Goal: Information Seeking & Learning: Learn about a topic

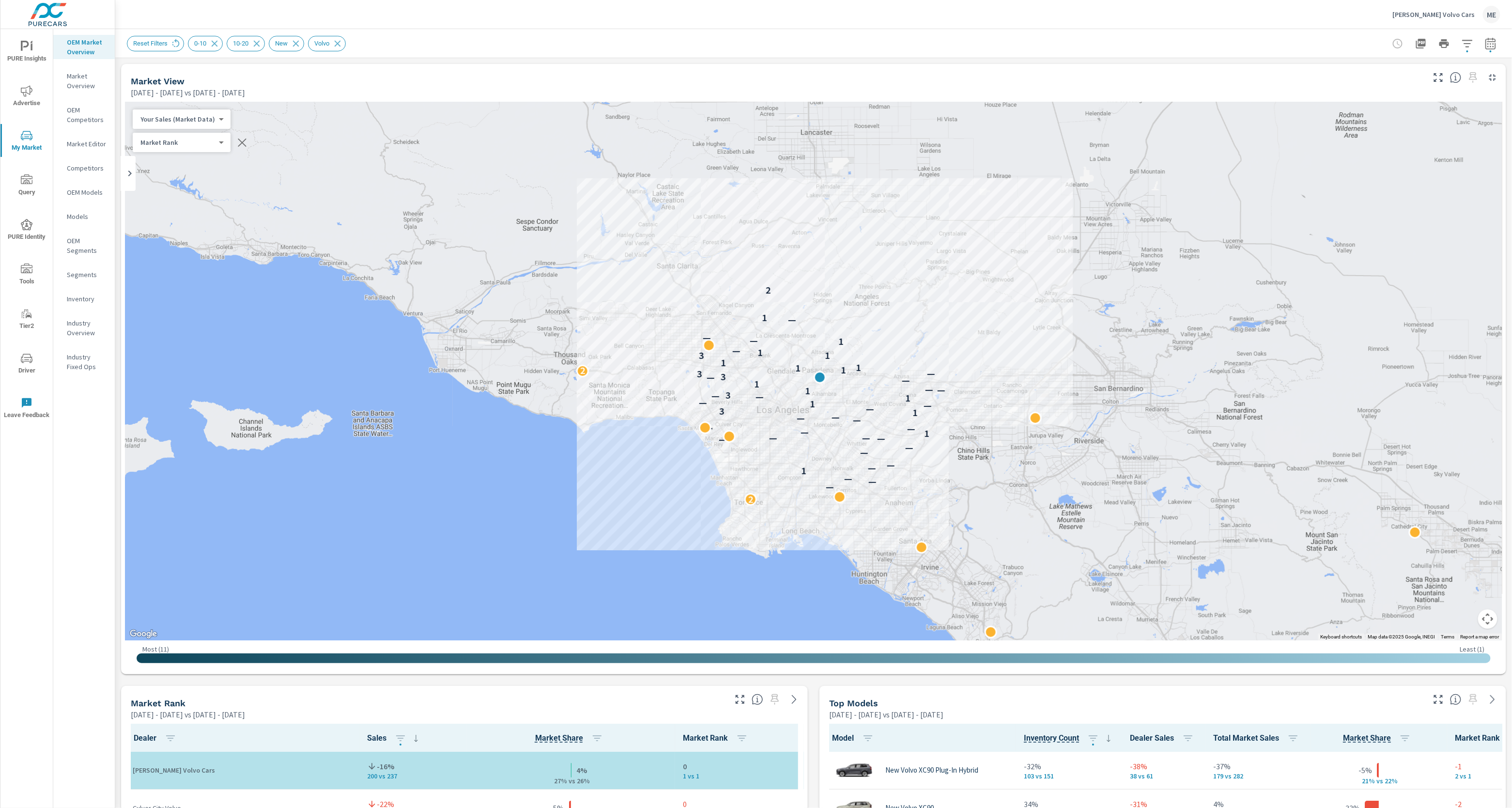
scroll to position [1, 0]
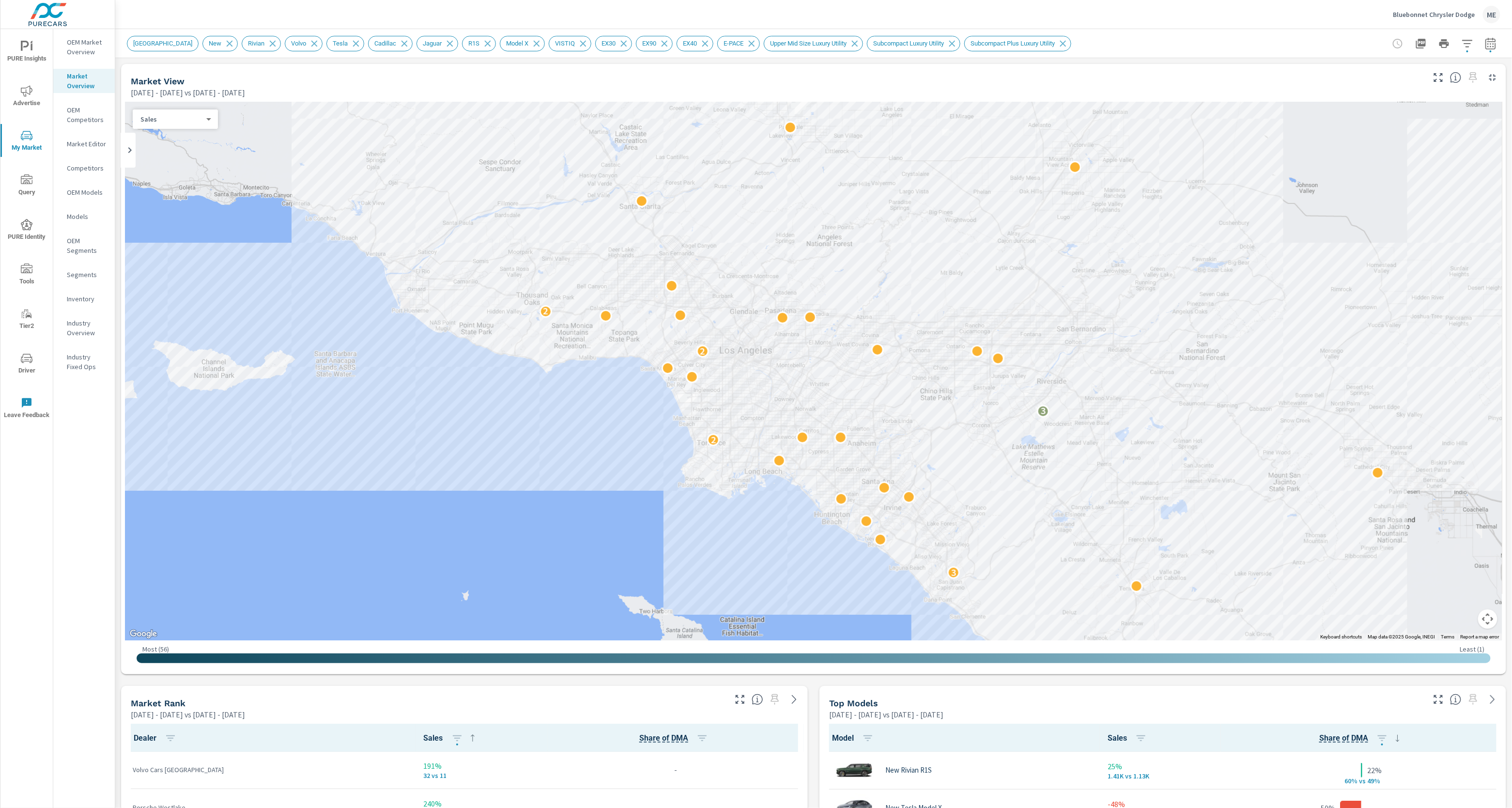
scroll to position [1, 0]
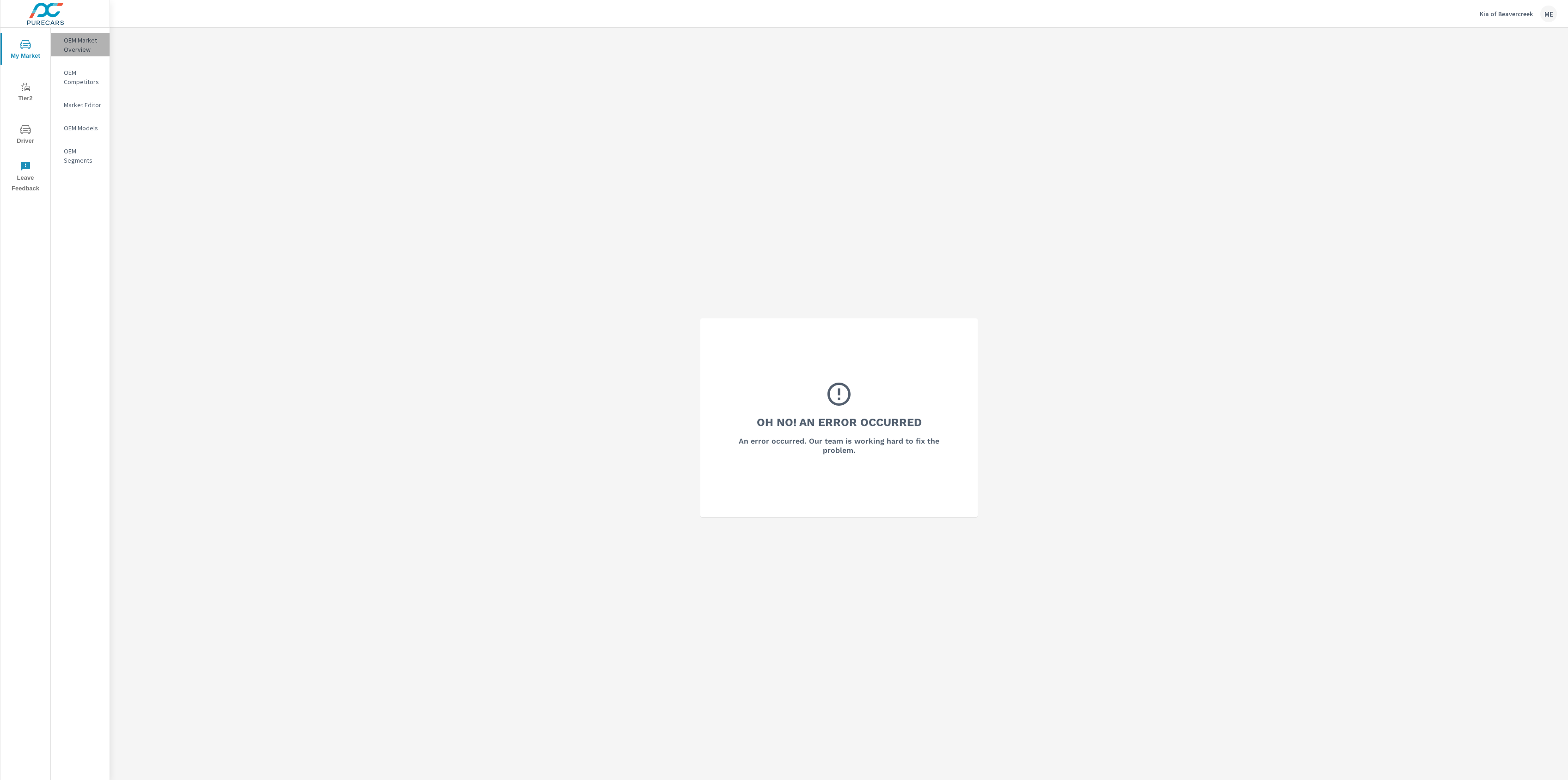
click at [77, 50] on p "OEM Market Overview" at bounding box center [83, 45] width 38 height 19
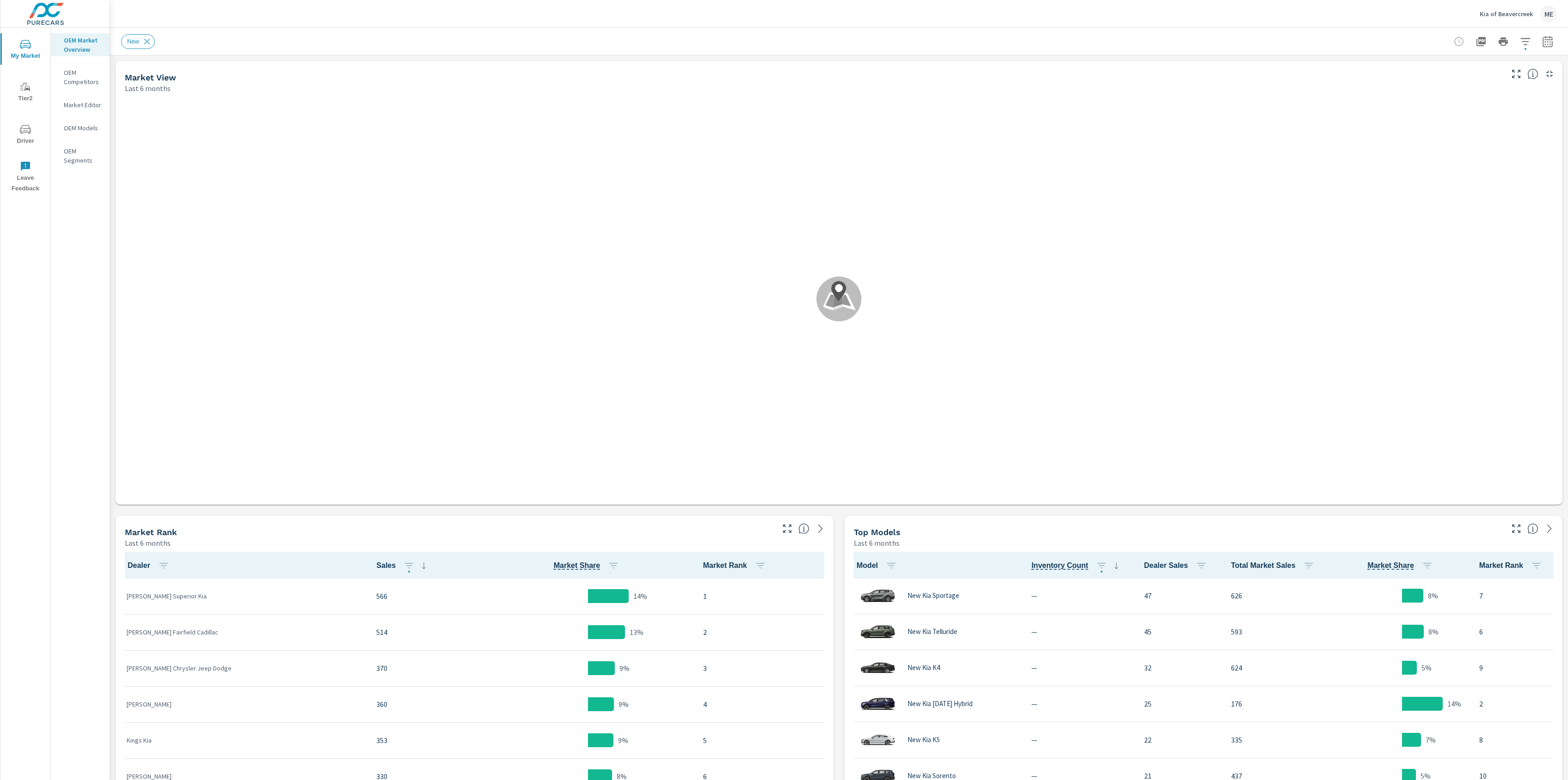
scroll to position [1, 0]
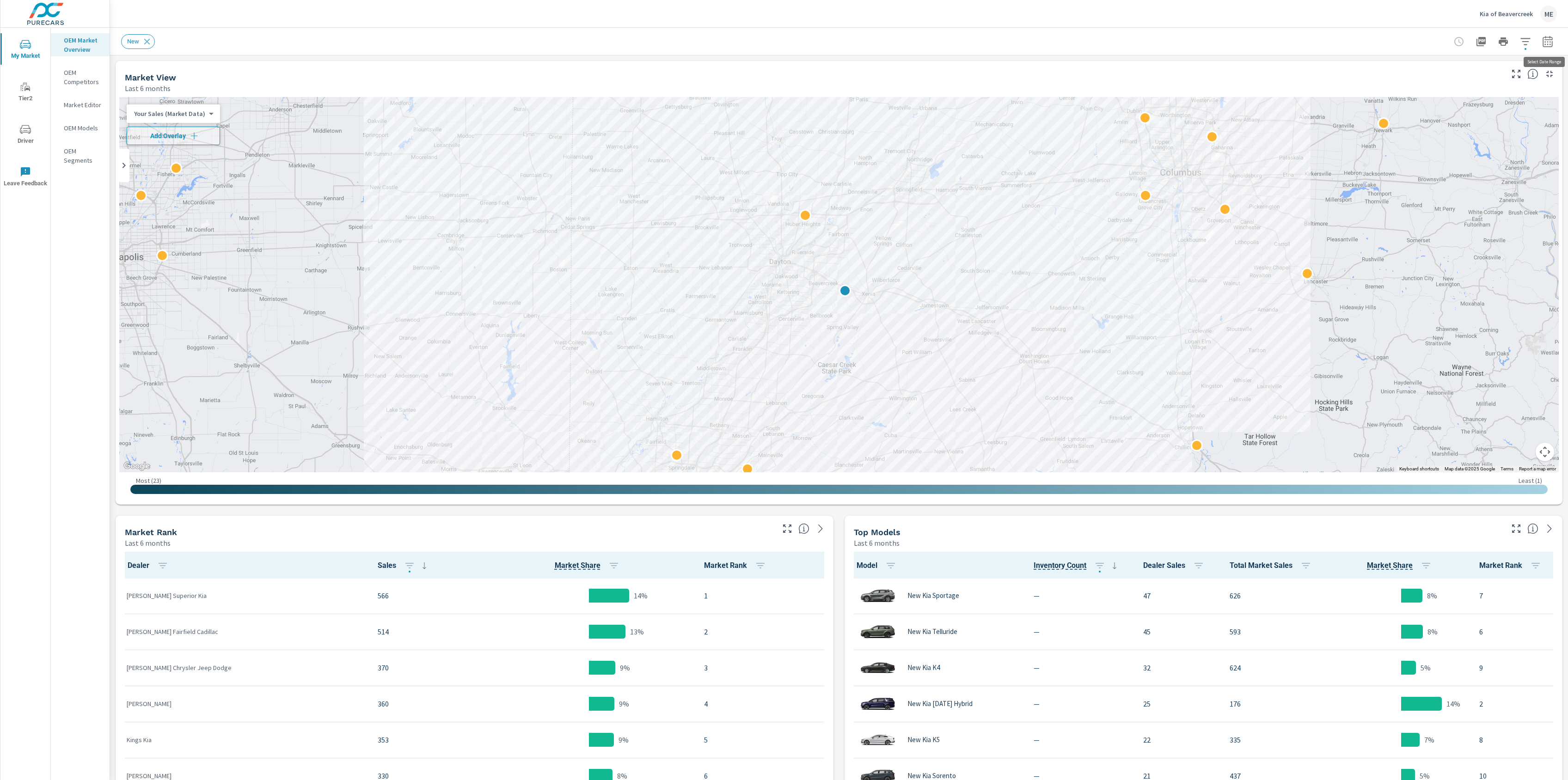
click at [1547, 41] on icon "button" at bounding box center [1547, 43] width 6 height 4
drag, startPoint x: 1460, startPoint y: 134, endPoint x: 1491, endPoint y: 132, distance: 31.1
click at [1460, 134] on p "Apr" at bounding box center [1464, 132] width 10 height 9
click at [1520, 131] on p "Jun" at bounding box center [1525, 132] width 10 height 9
click at [1527, 60] on input "Apply comparison" at bounding box center [1523, 63] width 53 height 17
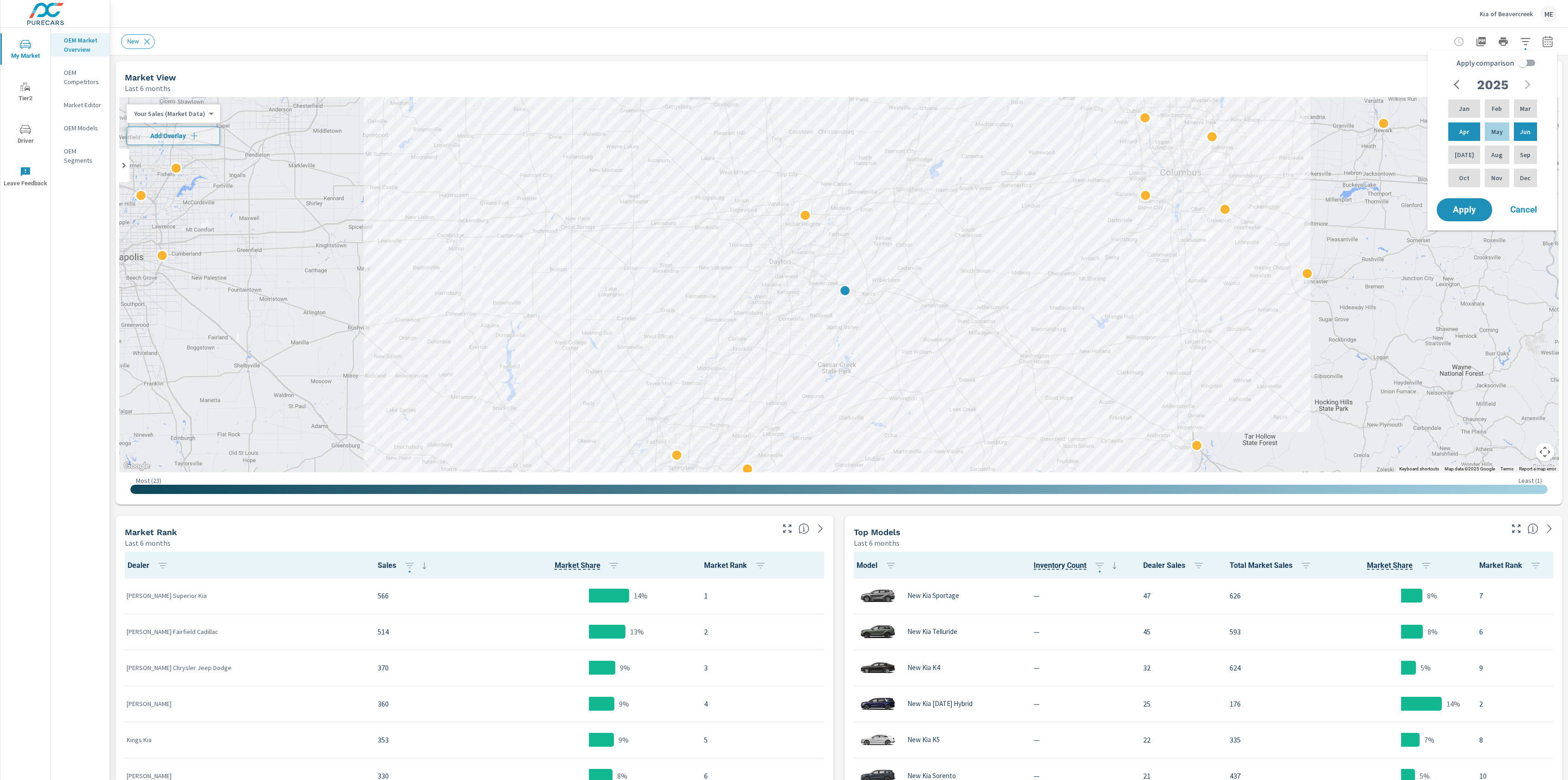
checkbox input "true"
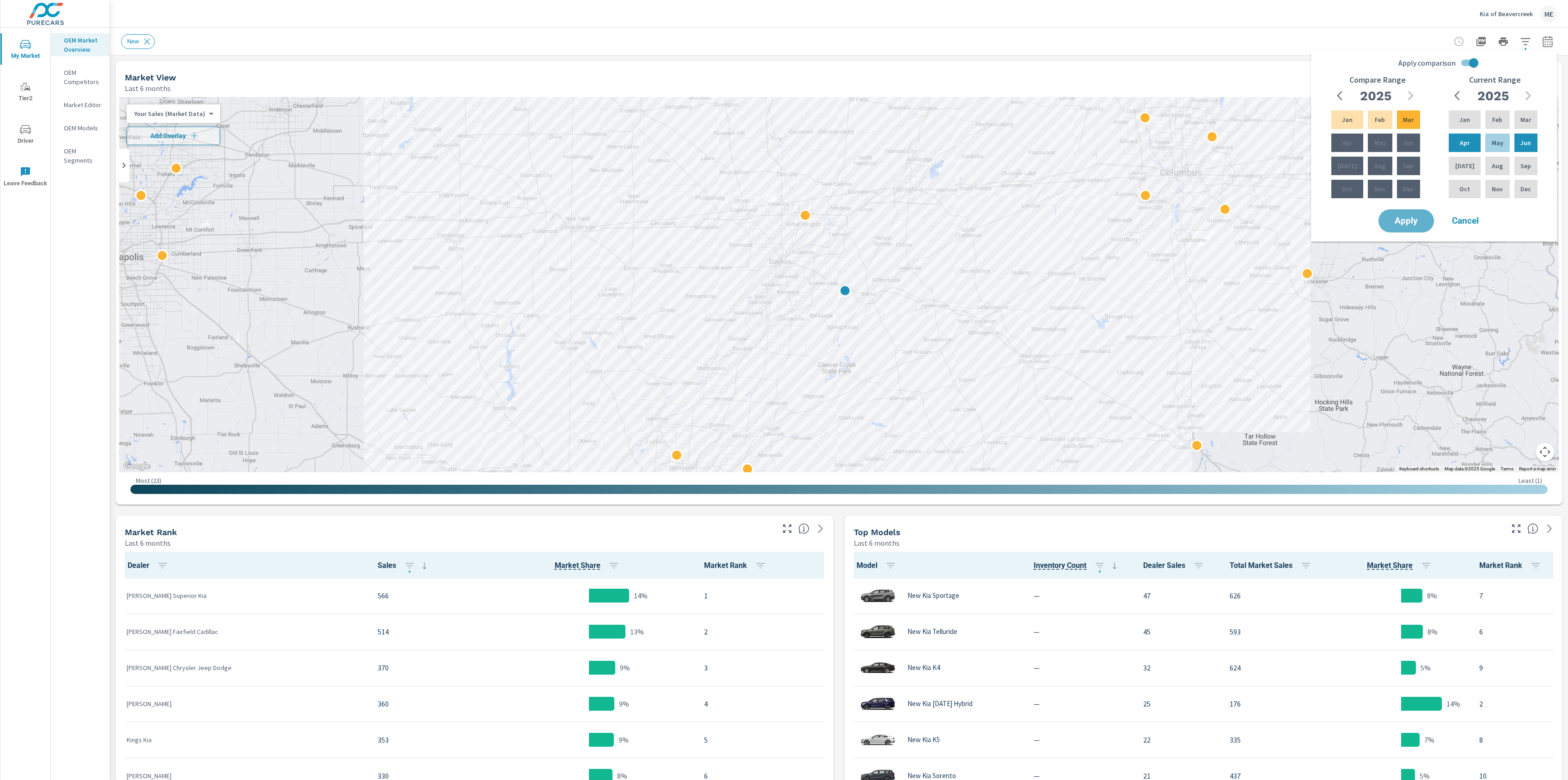
drag, startPoint x: 1394, startPoint y: 229, endPoint x: 1337, endPoint y: 218, distance: 58.1
click at [1394, 229] on button "Apply" at bounding box center [1407, 221] width 56 height 23
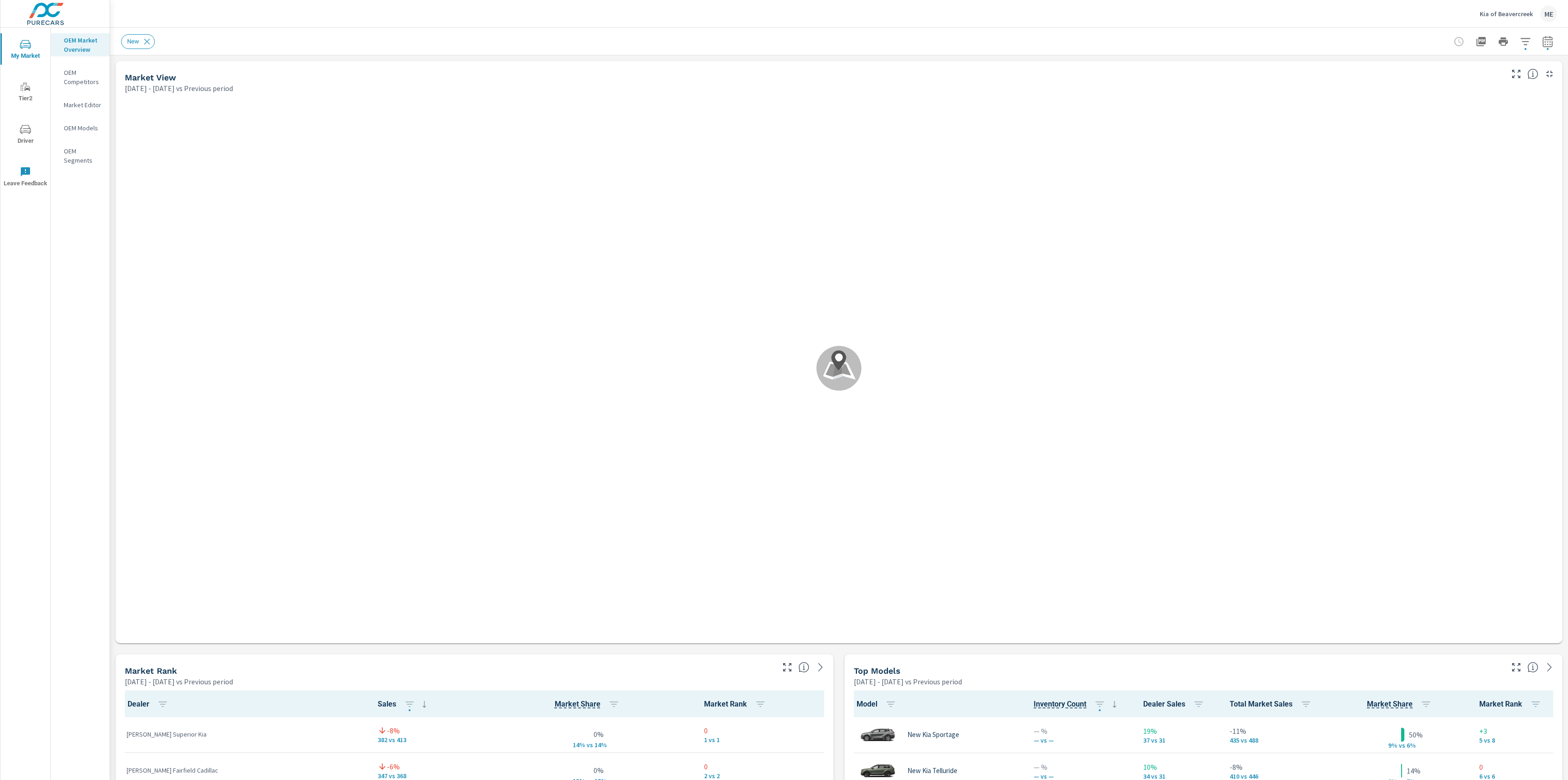
scroll to position [1, 0]
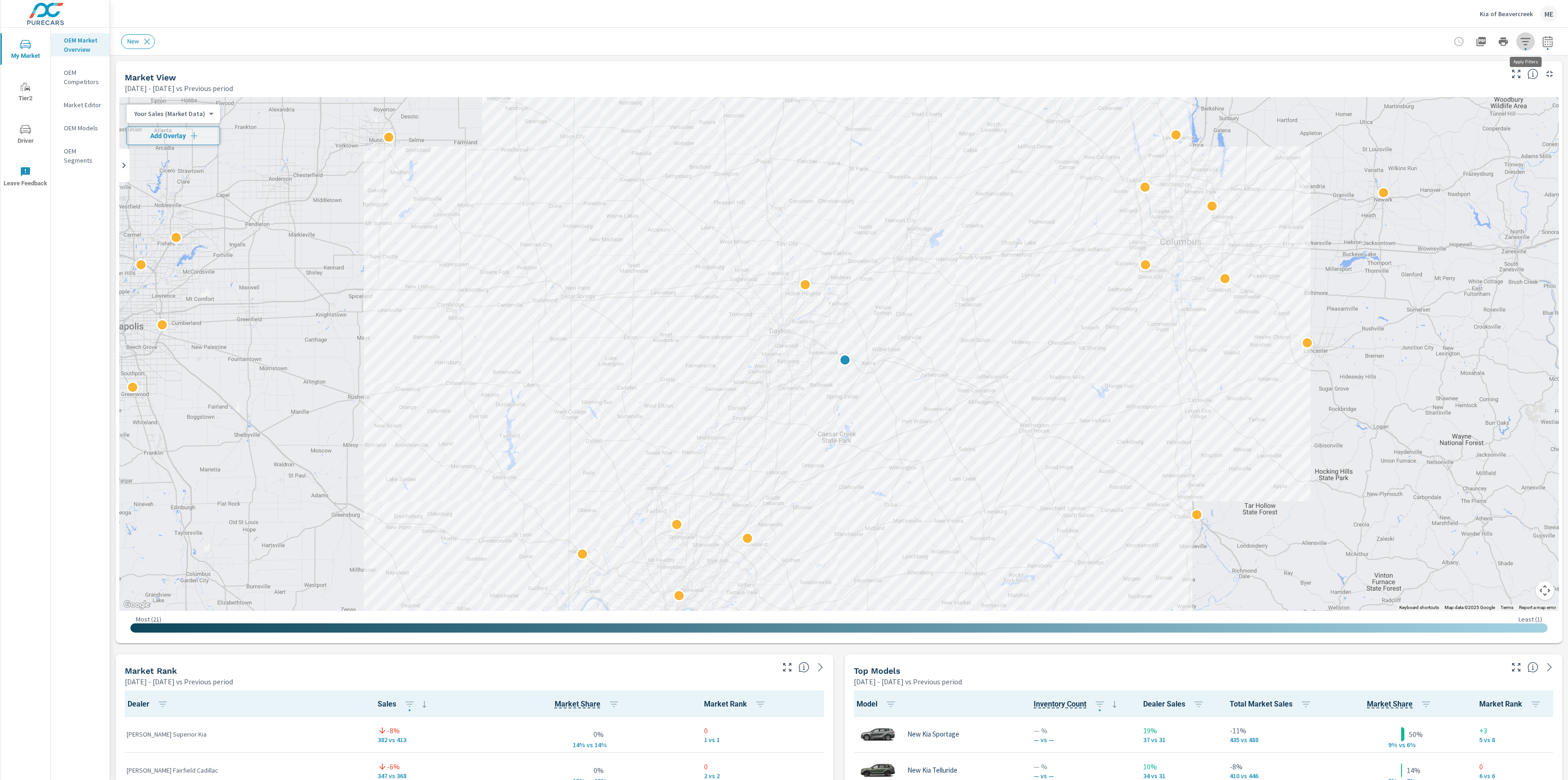
click at [1526, 46] on icon "button" at bounding box center [1525, 41] width 11 height 11
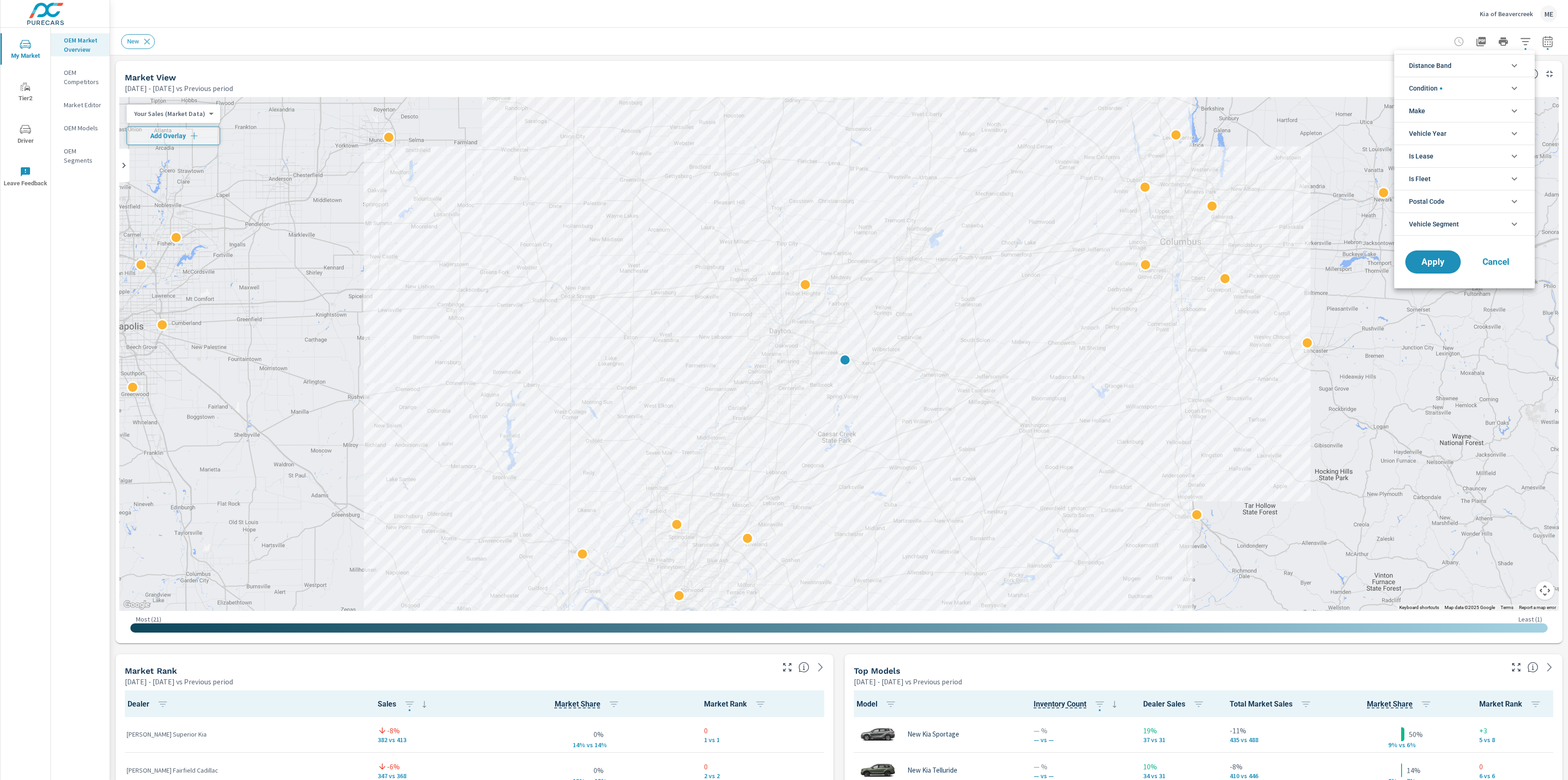
click at [1450, 65] on span "Distance Band" at bounding box center [1430, 65] width 43 height 22
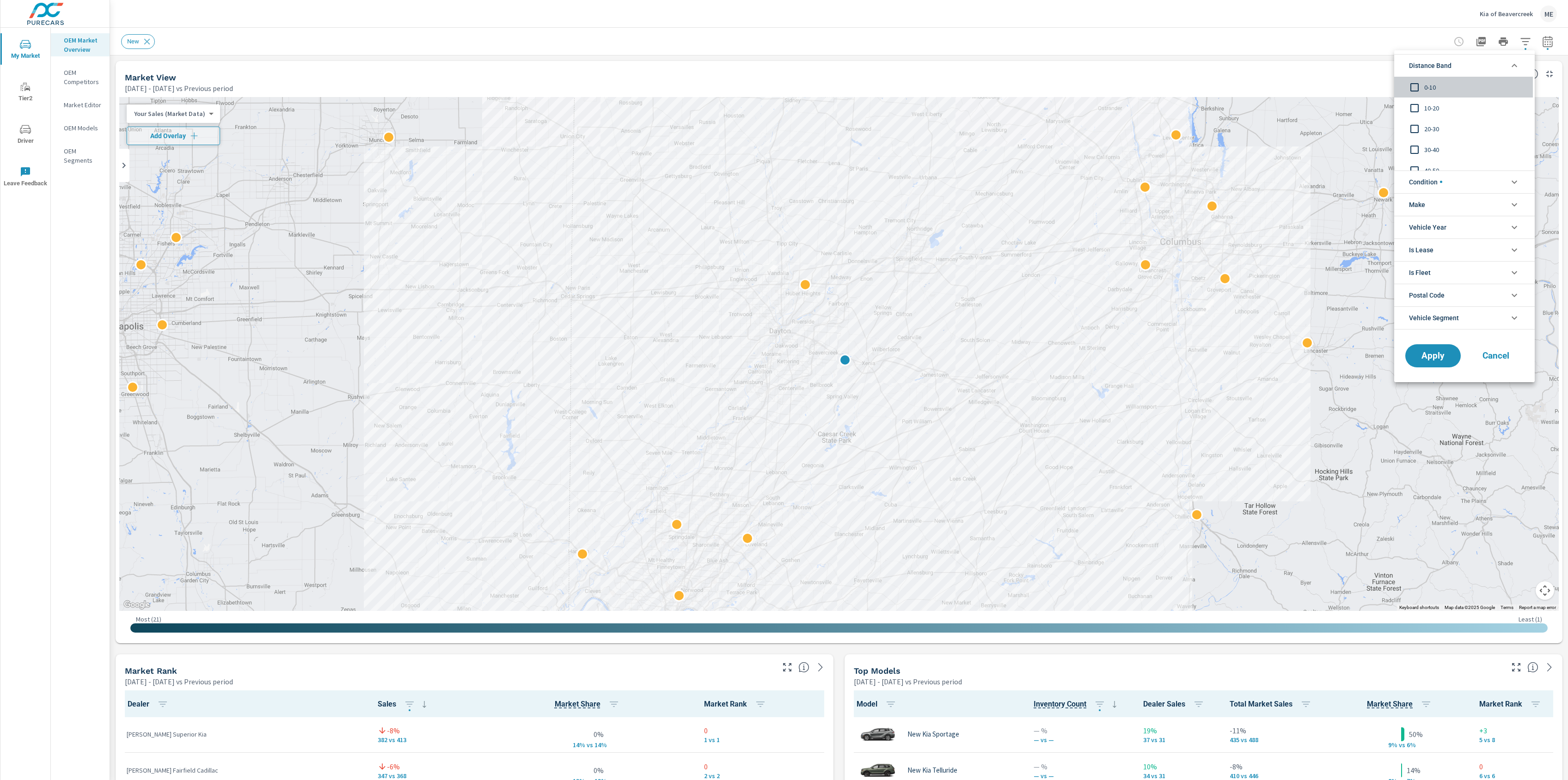
click at [1417, 87] on input "filter options" at bounding box center [1415, 87] width 19 height 19
click at [1415, 110] on input "filter options" at bounding box center [1415, 108] width 19 height 19
click at [1420, 183] on span "Condition" at bounding box center [1426, 182] width 34 height 22
click at [1435, 245] on li "Make" at bounding box center [1465, 246] width 141 height 23
click at [1429, 265] on span "Kia" at bounding box center [1475, 267] width 101 height 11
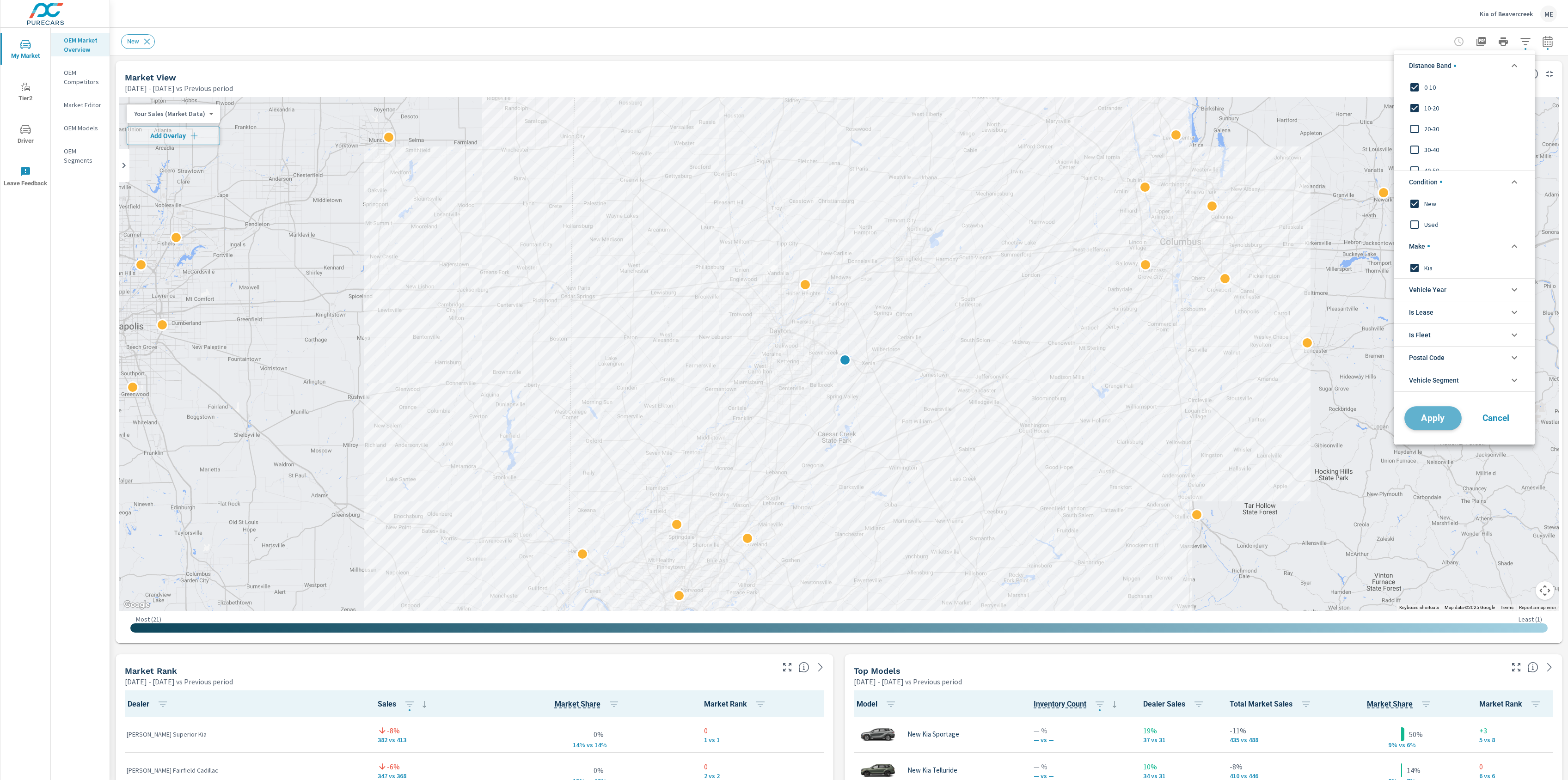
click at [1439, 426] on button "Apply" at bounding box center [1433, 418] width 57 height 24
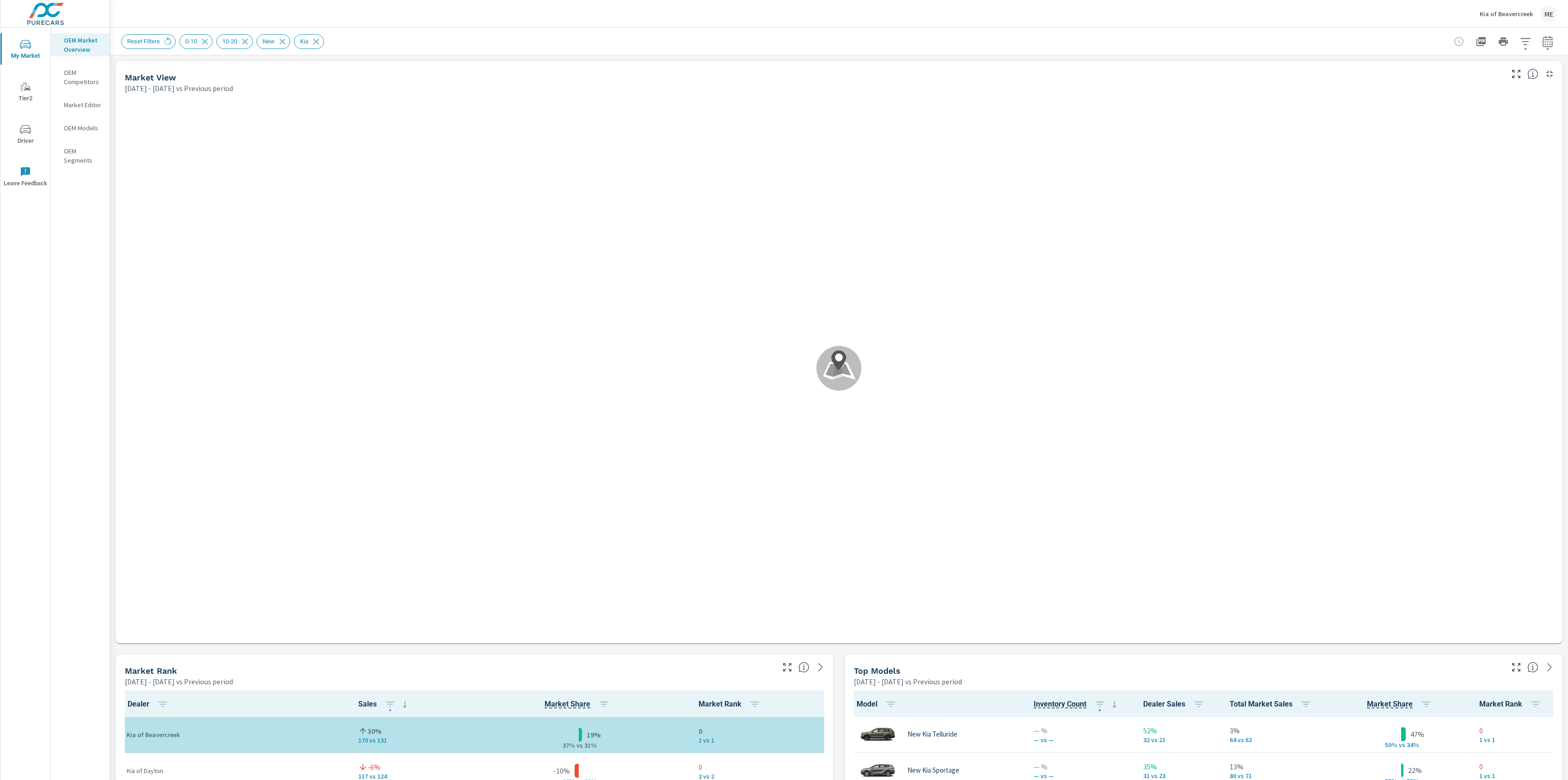
scroll to position [1, 0]
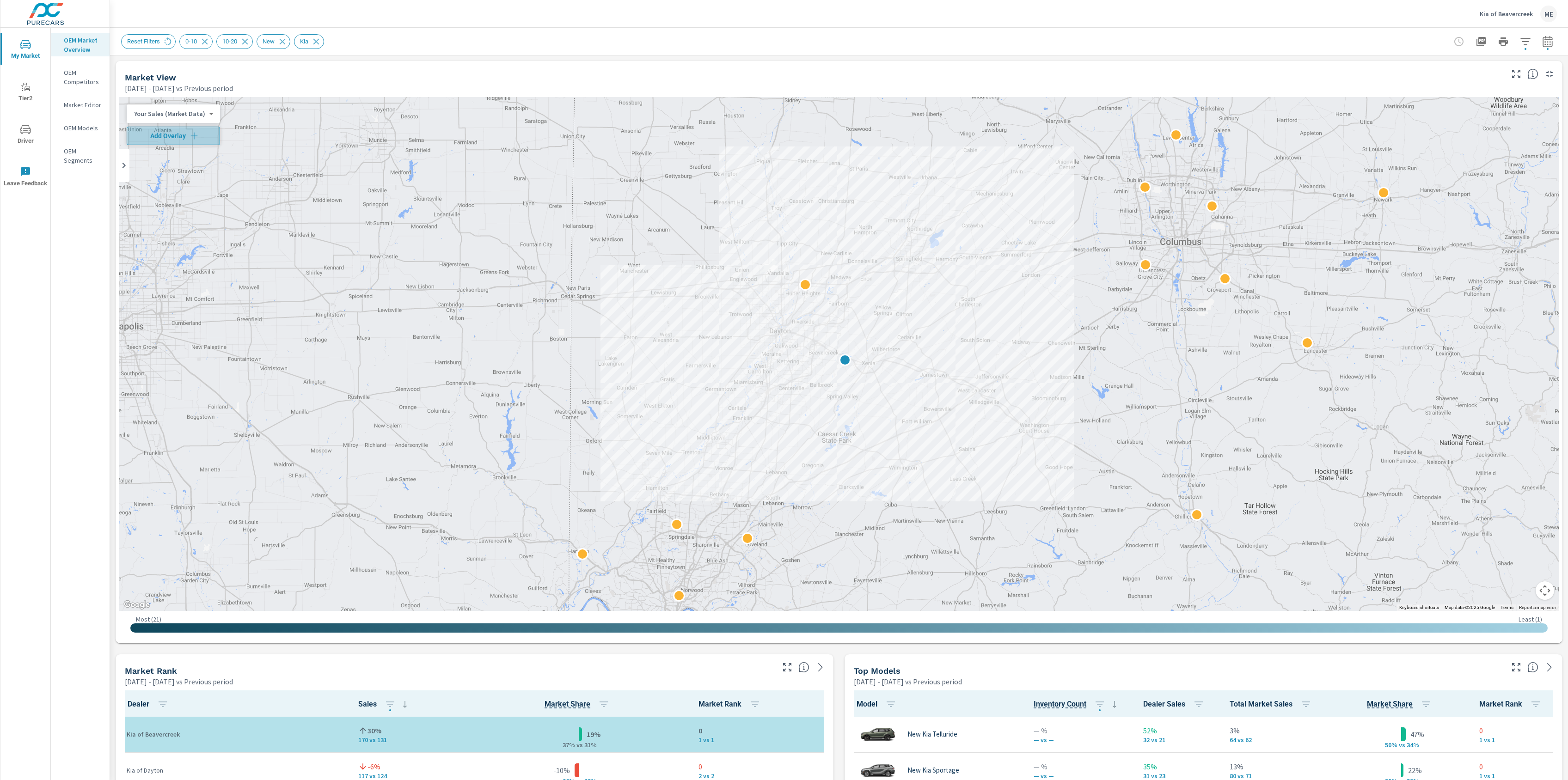
click at [187, 137] on span "Add Overlay" at bounding box center [174, 136] width 85 height 9
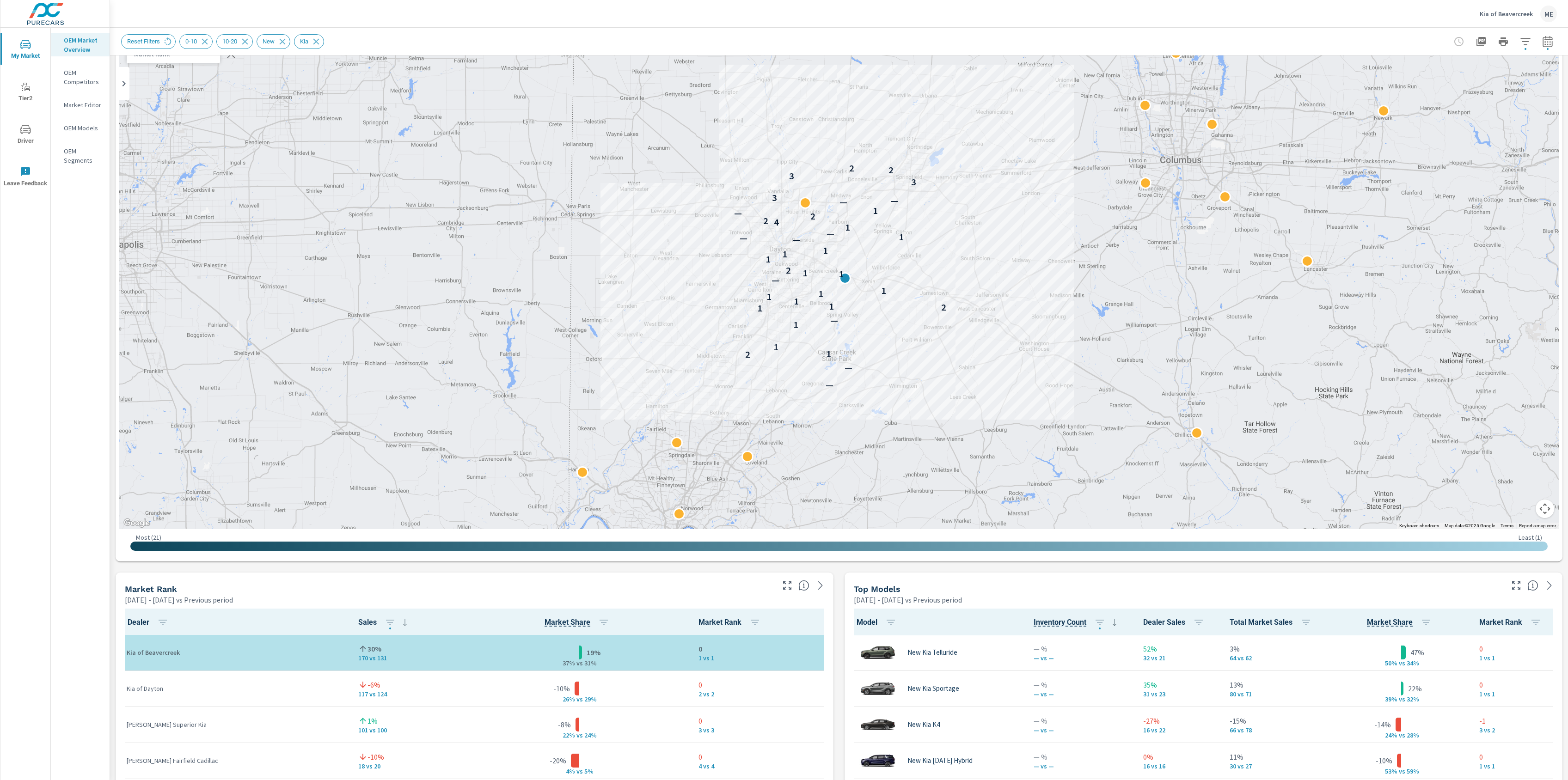
scroll to position [82, 0]
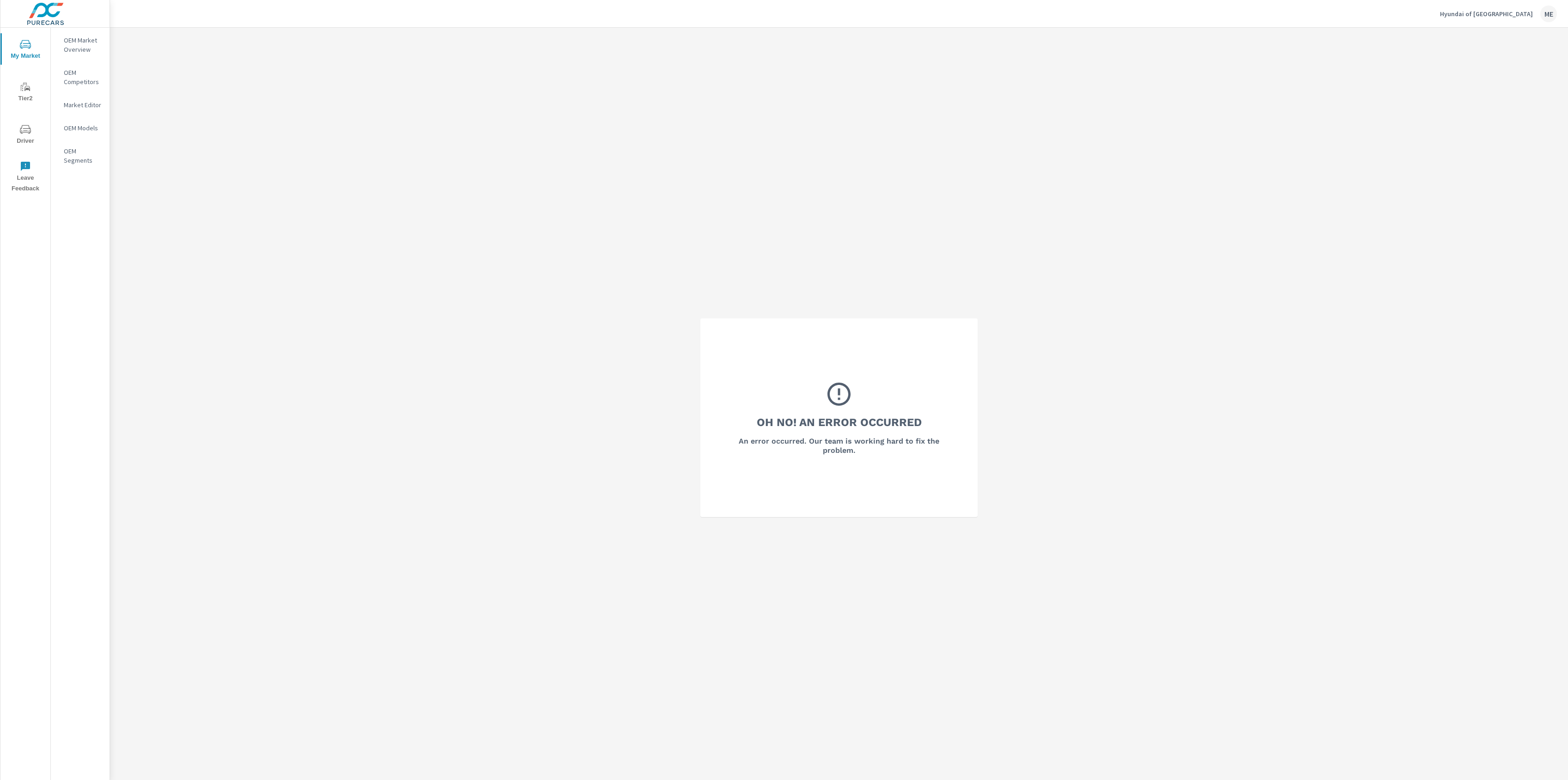
click at [56, 31] on nav "OEM Market Overview OEM Competitors Market Editor OEM Models OEM Segments" at bounding box center [80, 104] width 59 height 152
click at [76, 36] on p "OEM Market Overview" at bounding box center [83, 45] width 38 height 19
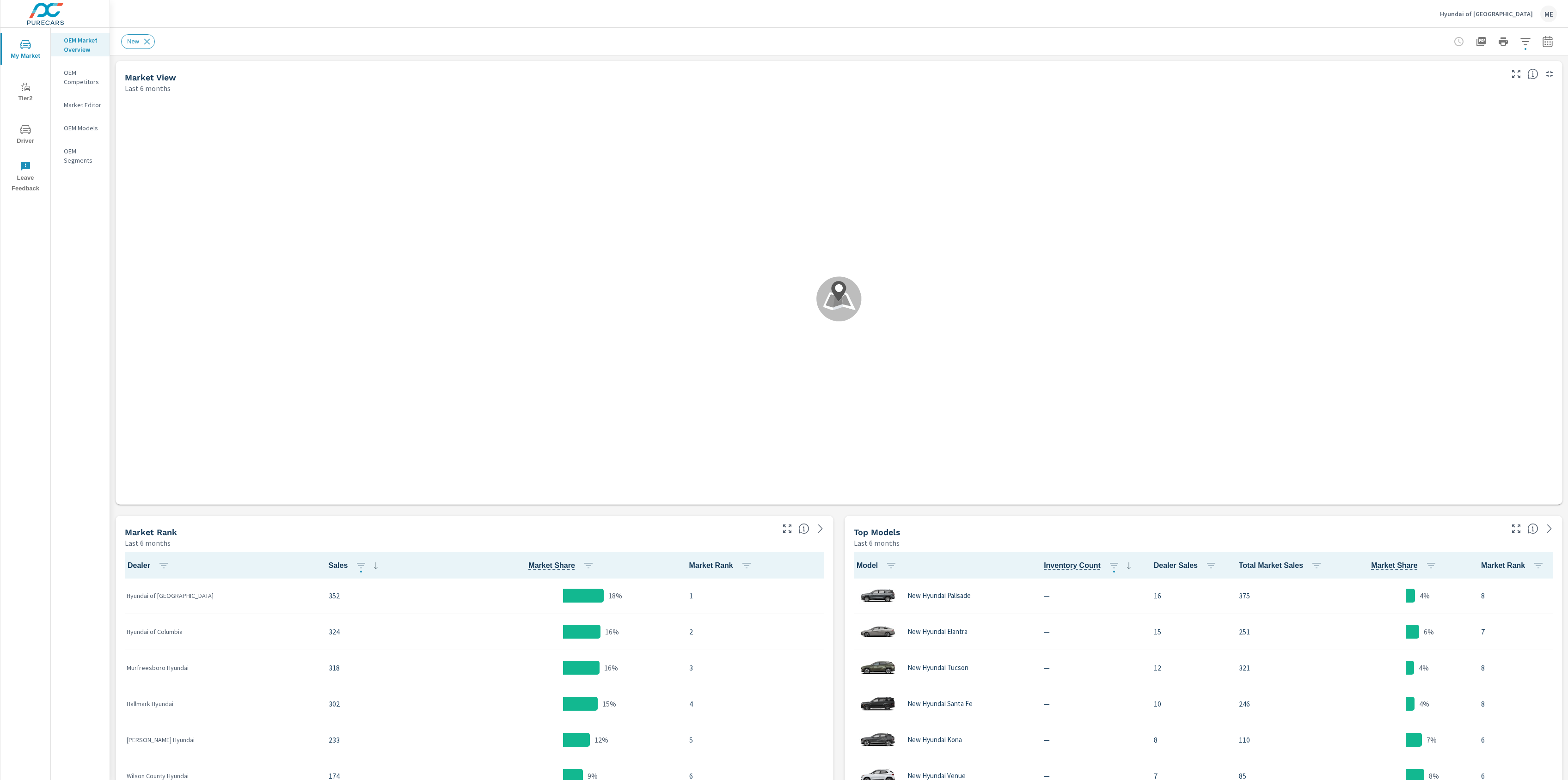
scroll to position [1, 0]
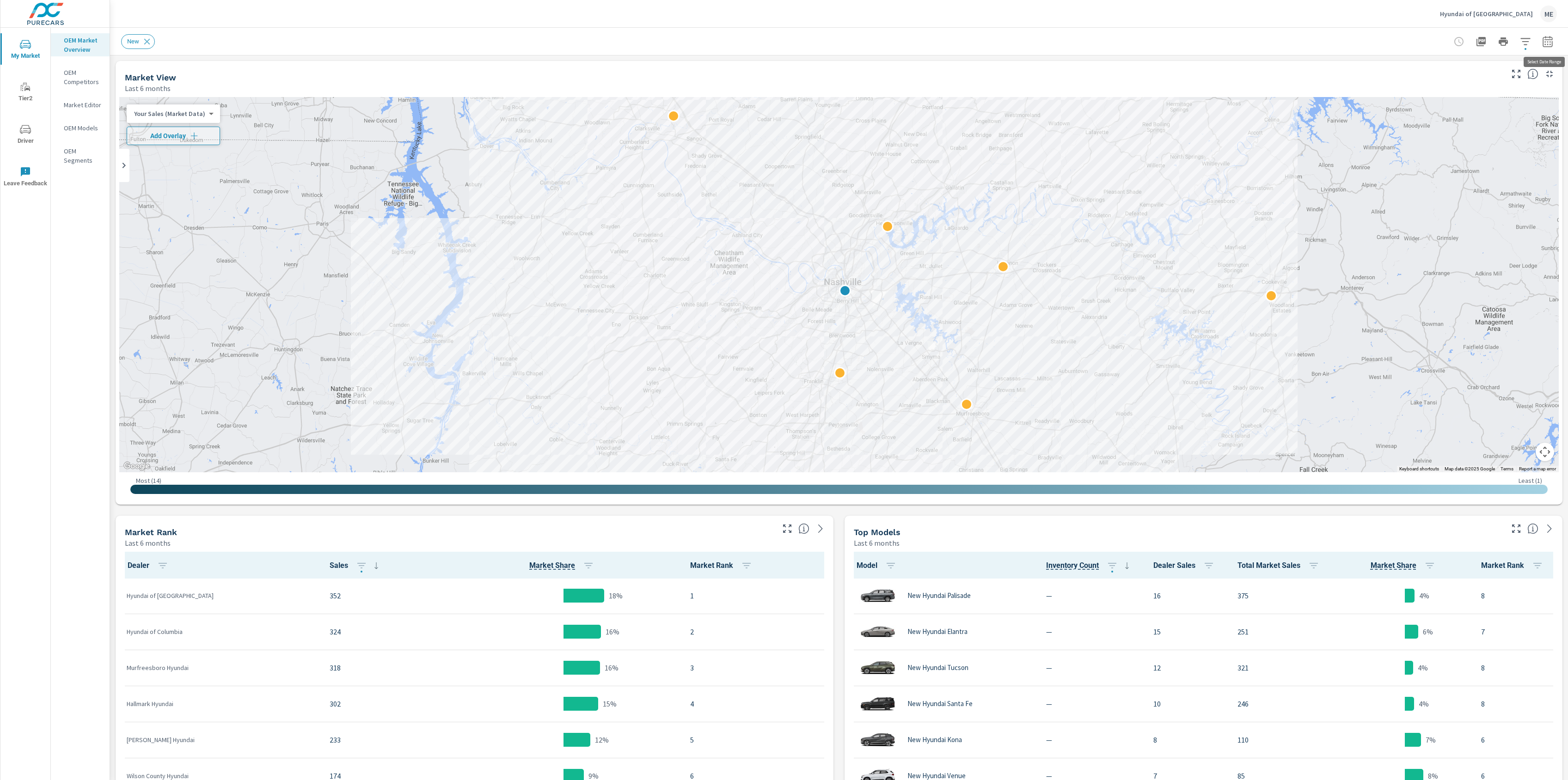
click at [1545, 36] on icon "button" at bounding box center [1547, 41] width 11 height 11
drag, startPoint x: 1465, startPoint y: 127, endPoint x: 1474, endPoint y: 127, distance: 9.0
click at [1465, 128] on p "Apr" at bounding box center [1464, 132] width 10 height 9
click at [1522, 127] on p "Jun" at bounding box center [1525, 132] width 10 height 9
click at [1528, 63] on input "Apply comparison" at bounding box center [1523, 63] width 53 height 17
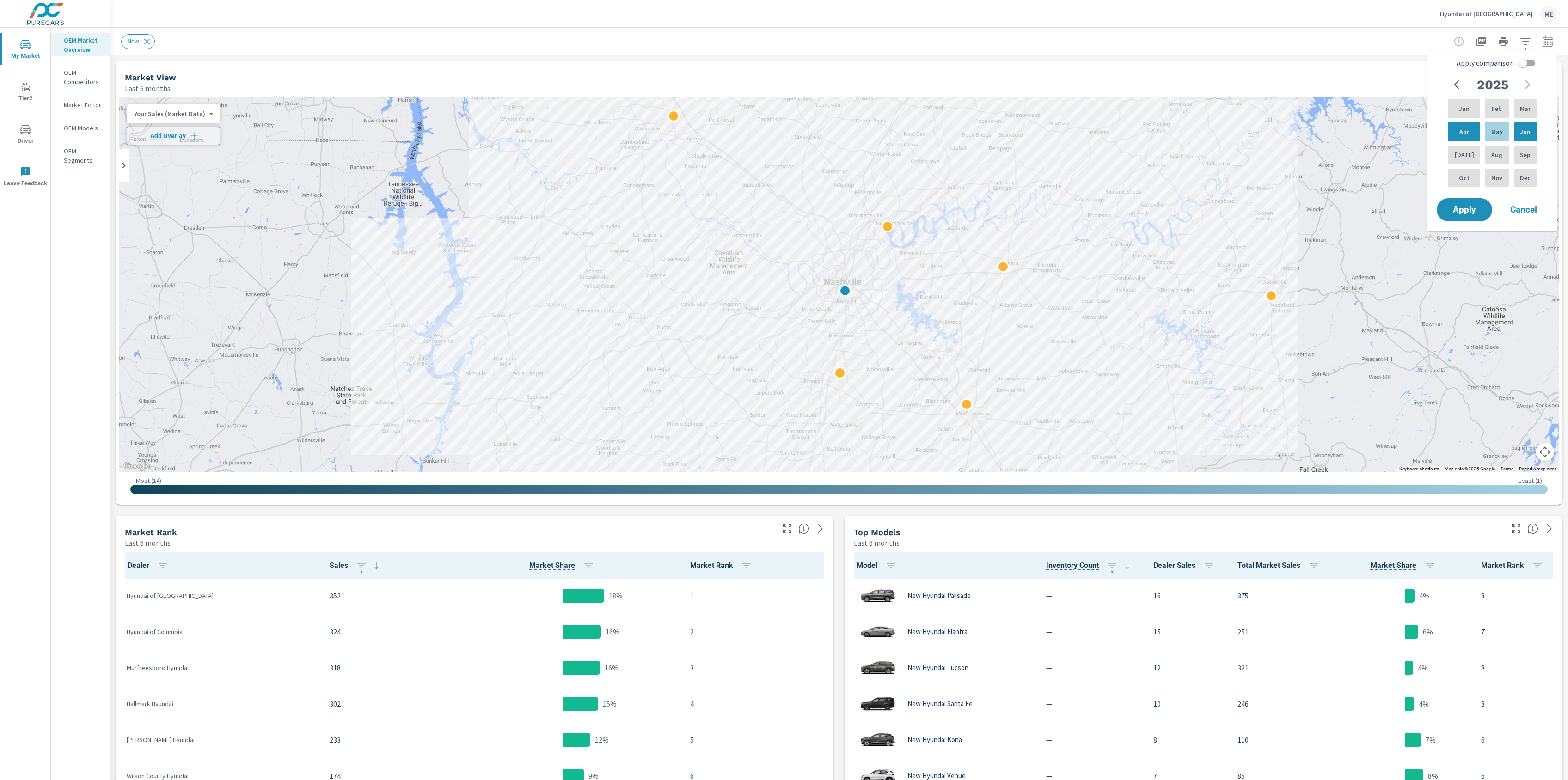
checkbox input "true"
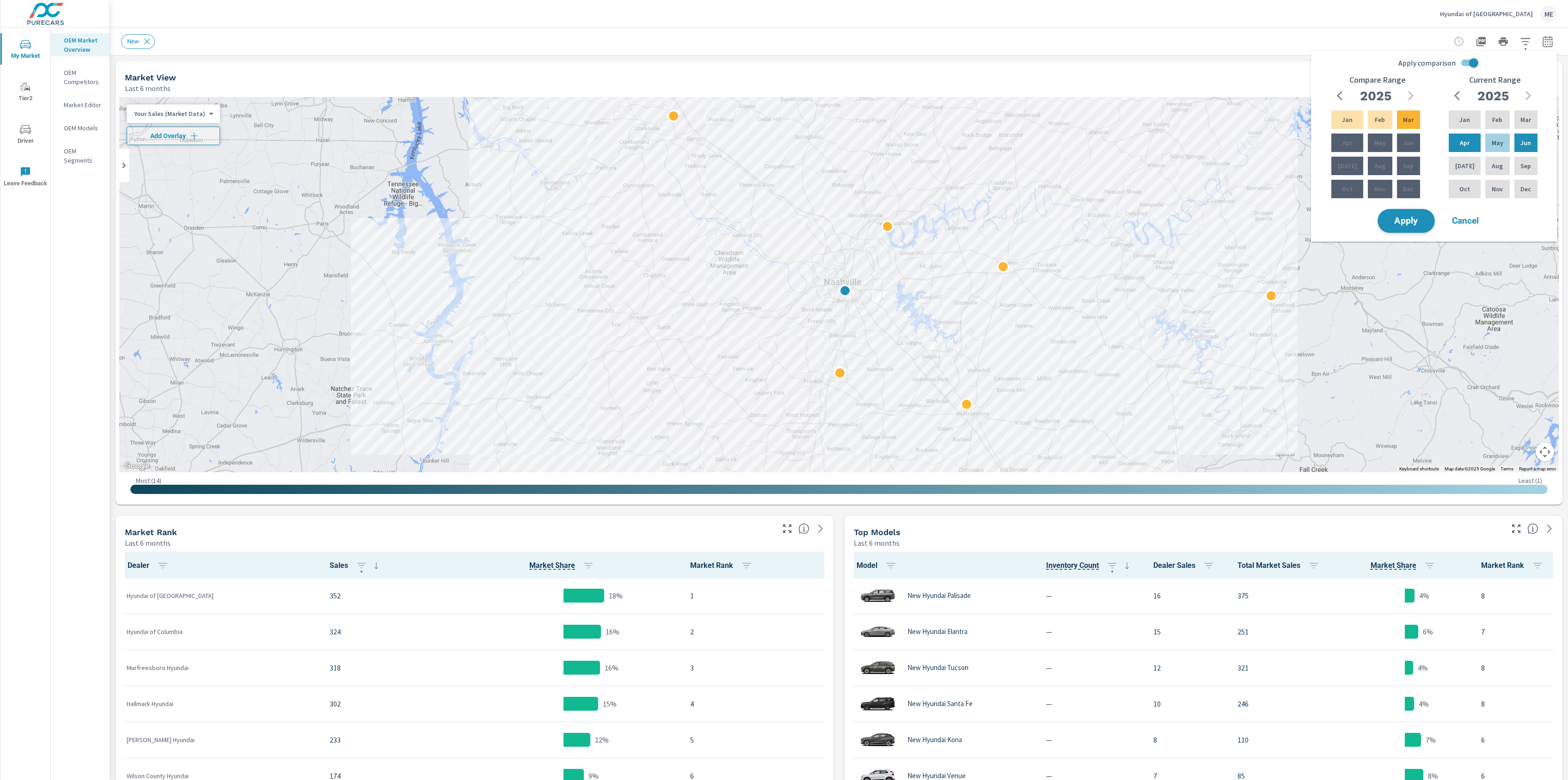
click at [1421, 222] on span "Apply" at bounding box center [1406, 221] width 38 height 9
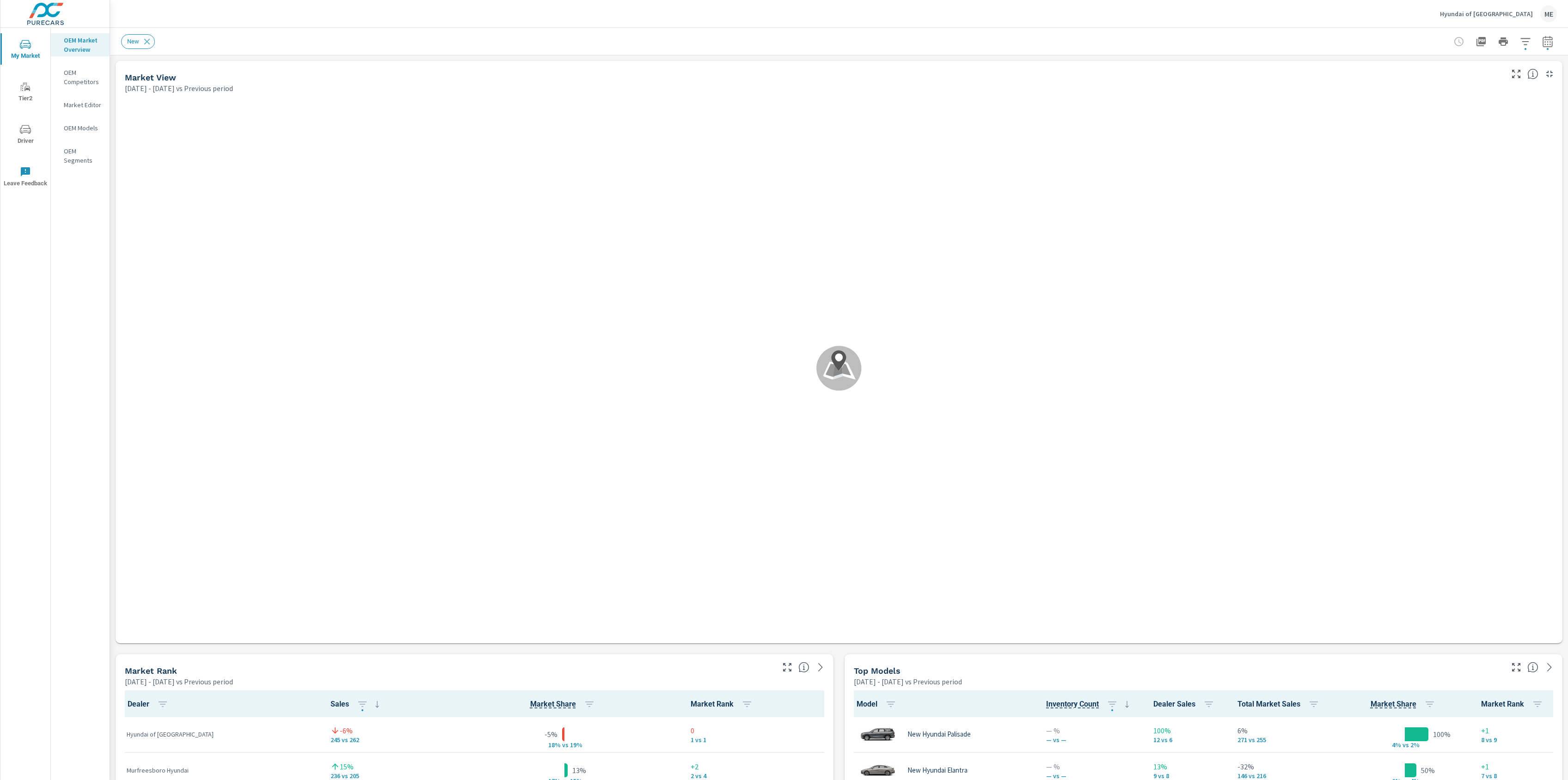
scroll to position [1, 0]
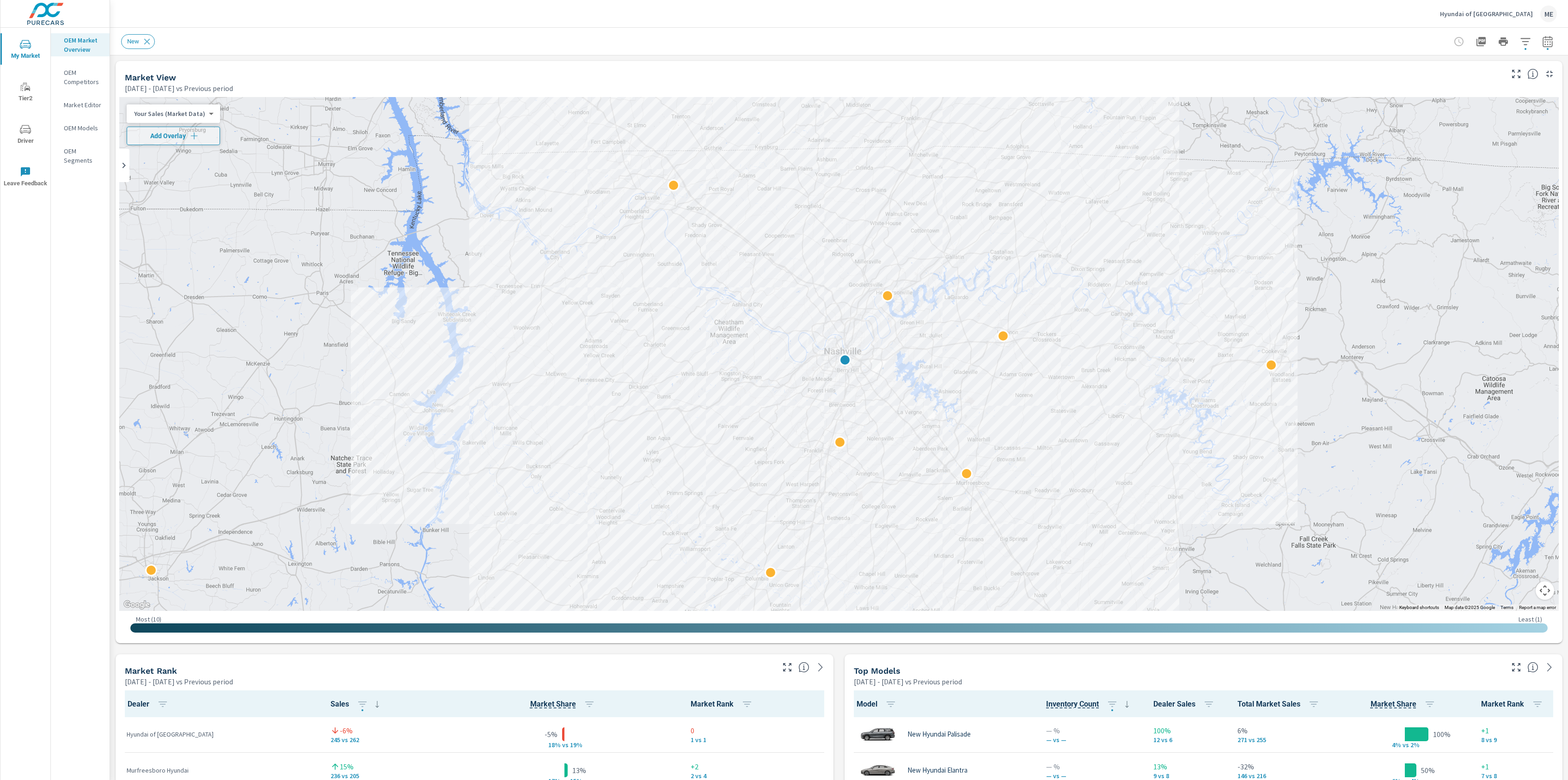
click at [1529, 39] on icon "button" at bounding box center [1525, 41] width 11 height 11
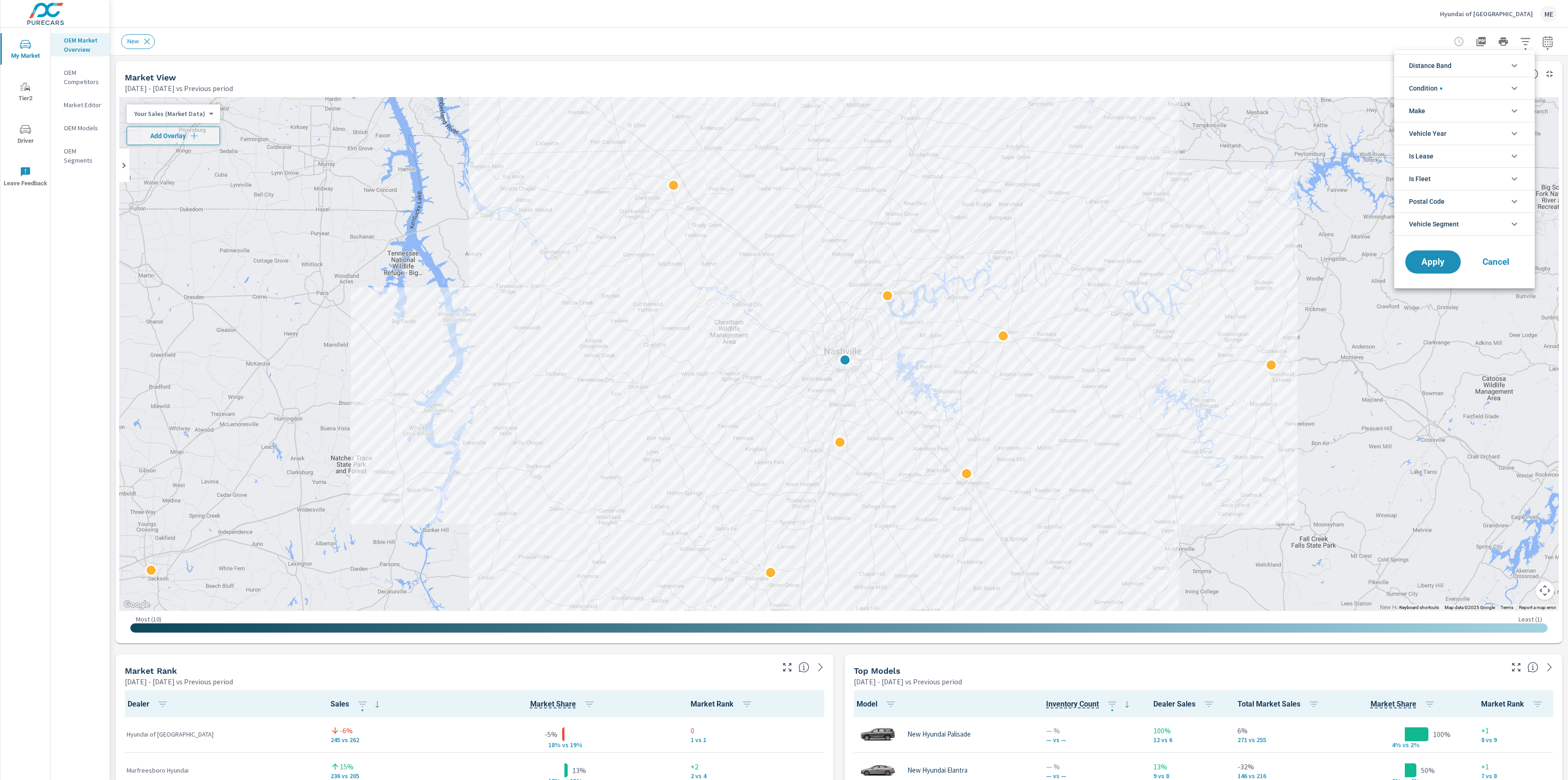
drag, startPoint x: 1433, startPoint y: 66, endPoint x: 1439, endPoint y: 74, distance: 10.0
click at [1434, 66] on span "Distance Band" at bounding box center [1430, 65] width 43 height 22
click at [1425, 89] on span "0-10" at bounding box center [1475, 87] width 101 height 11
click at [1431, 106] on span "10-20" at bounding box center [1475, 108] width 101 height 11
drag, startPoint x: 1434, startPoint y: 188, endPoint x: 1443, endPoint y: 190, distance: 9.2
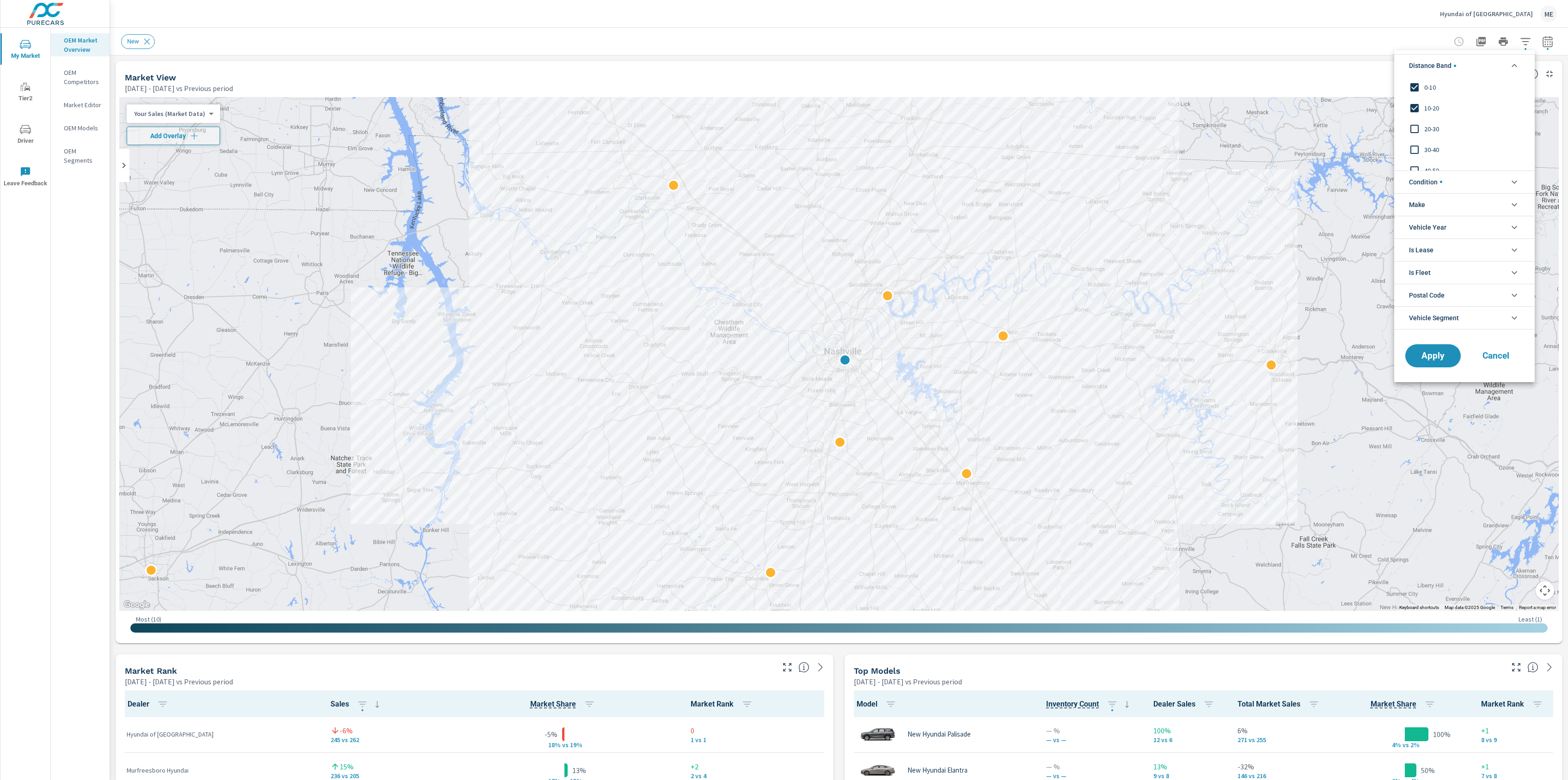
click at [1437, 188] on span "Condition" at bounding box center [1426, 182] width 34 height 22
click at [1429, 250] on li "Make" at bounding box center [1465, 246] width 141 height 23
click at [1436, 272] on span "Hyundai" at bounding box center [1475, 267] width 101 height 11
click at [1447, 422] on span "Apply" at bounding box center [1433, 418] width 38 height 9
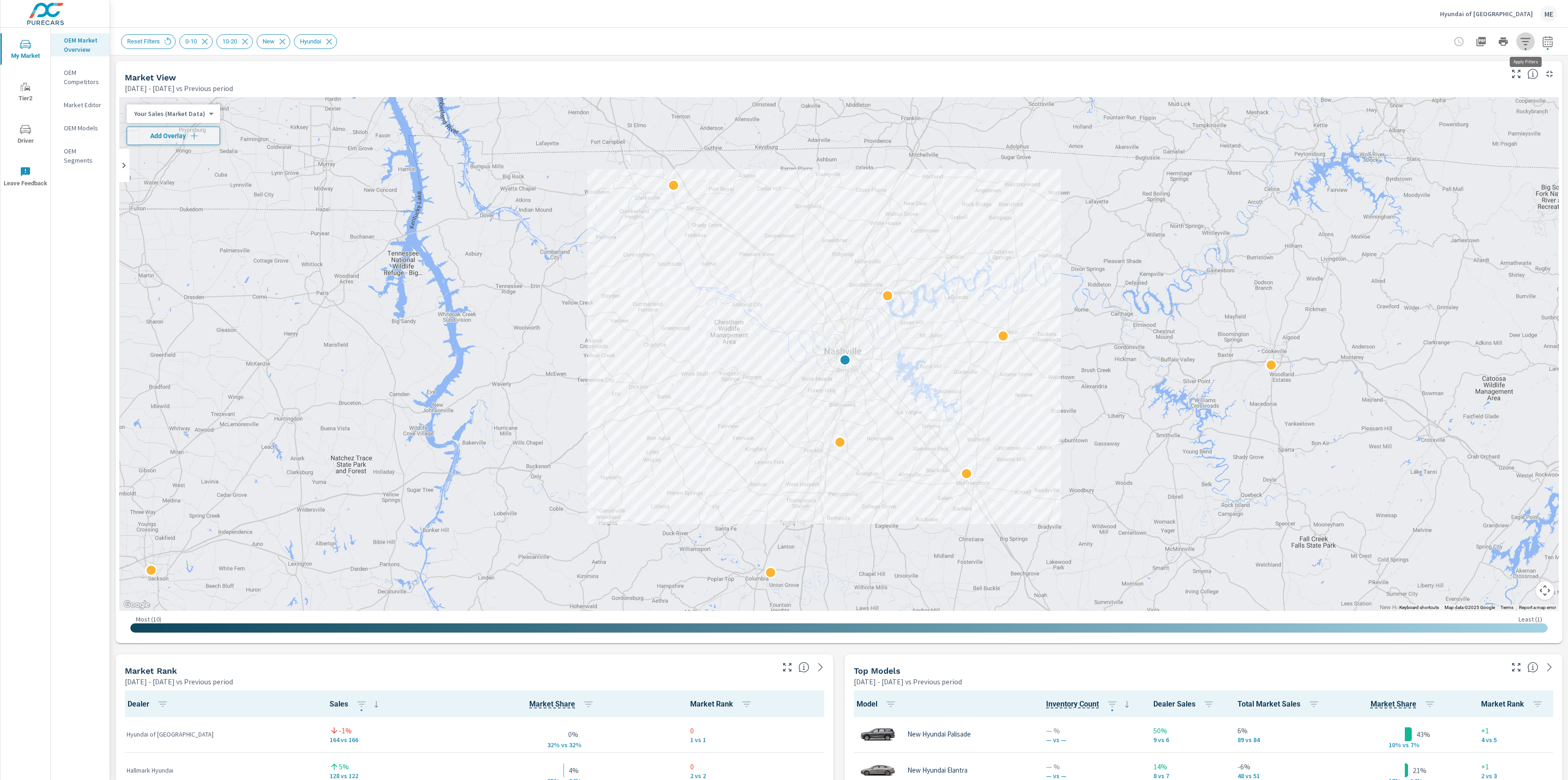
click at [1524, 38] on icon "button" at bounding box center [1525, 41] width 10 height 7
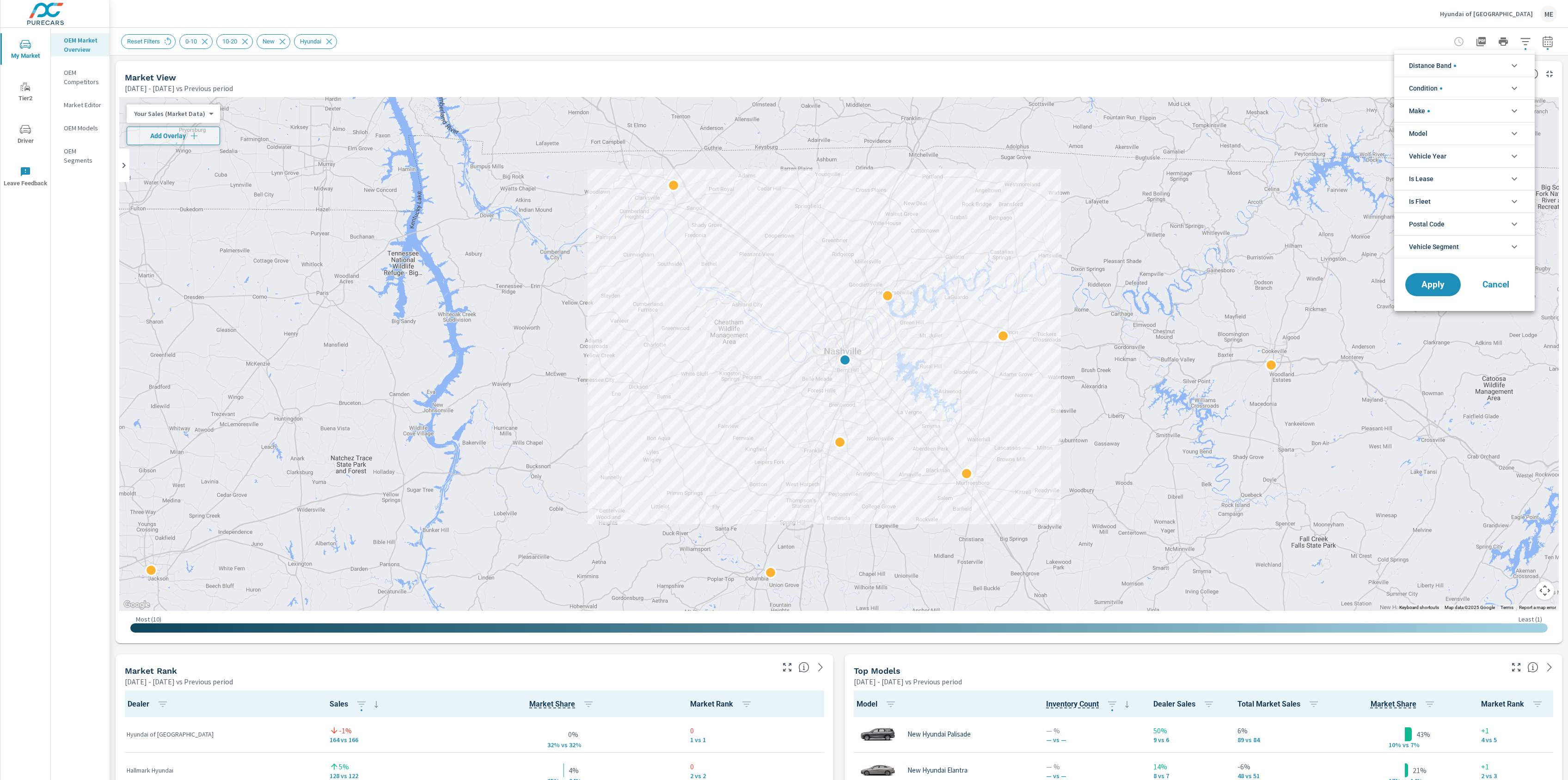
click at [1476, 70] on li "Distance Band" at bounding box center [1465, 65] width 141 height 23
click at [1423, 107] on input "filter options" at bounding box center [1415, 108] width 19 height 19
click at [1443, 380] on span "Apply" at bounding box center [1433, 378] width 38 height 9
